Goal: Task Accomplishment & Management: Use online tool/utility

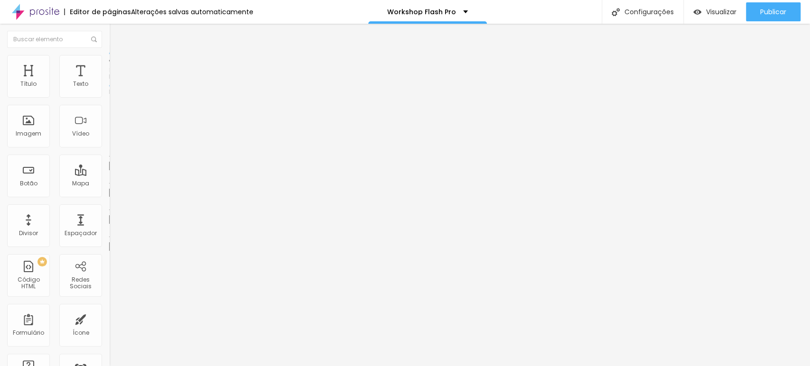
click at [115, 89] on input "[DATE] 23:45" at bounding box center [137, 84] width 44 height 9
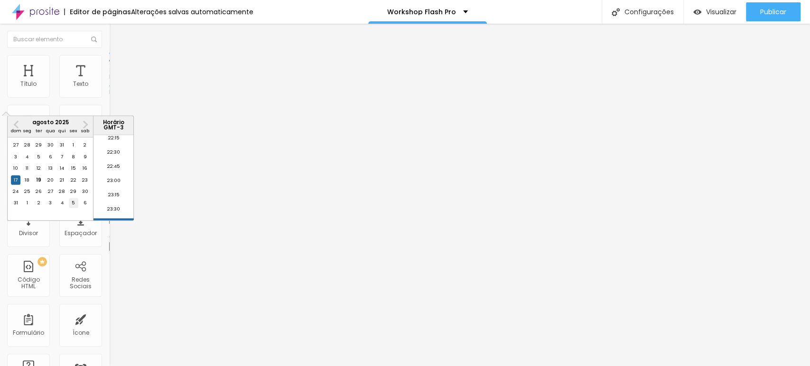
click at [74, 208] on div "5" at bounding box center [73, 202] width 9 height 9
click at [106, 195] on li "23:15" at bounding box center [113, 197] width 40 height 14
type input "[DATE] 23:15"
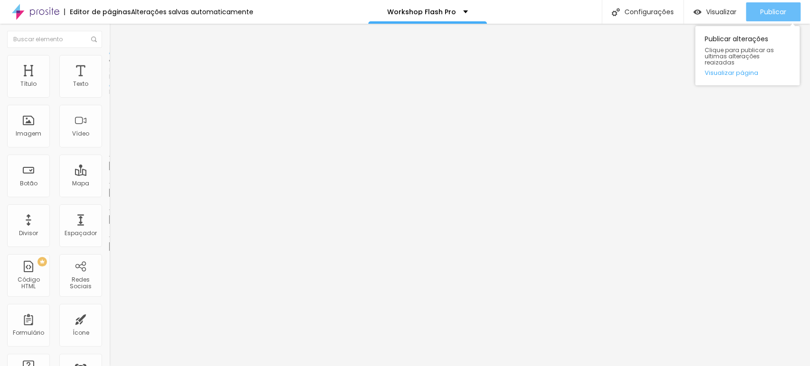
click at [786, 11] on span "Publicar" at bounding box center [773, 12] width 26 height 8
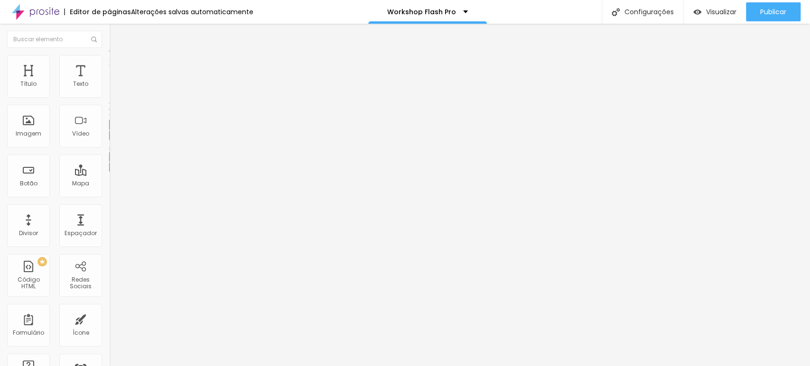
click at [113, 138] on icon "button" at bounding box center [116, 135] width 6 height 6
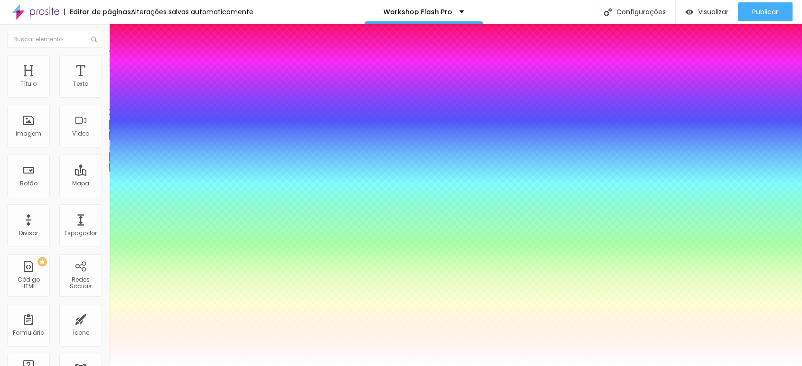
type input "1"
type input "0.5"
drag, startPoint x: 183, startPoint y: 216, endPoint x: 187, endPoint y: 202, distance: 15.0
click at [187, 202] on body "Editor de páginas Alterações salvas automaticamente Workshop Flash Pro Configur…" at bounding box center [401, 183] width 802 height 366
click at [487, 366] on div at bounding box center [401, 366] width 802 height 0
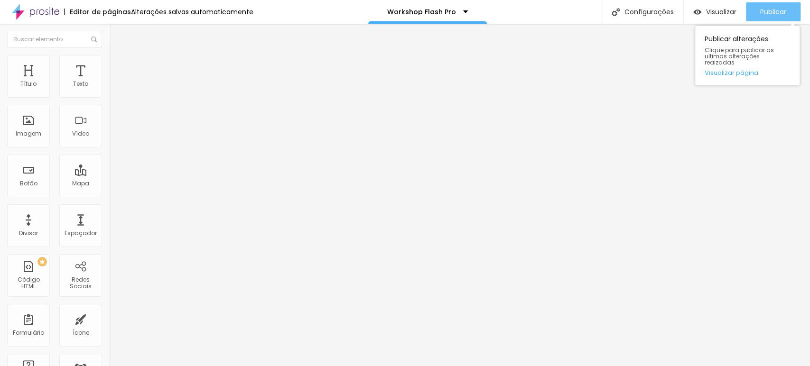
click at [774, 10] on span "Publicar" at bounding box center [773, 12] width 26 height 8
